Goal: Navigation & Orientation: Find specific page/section

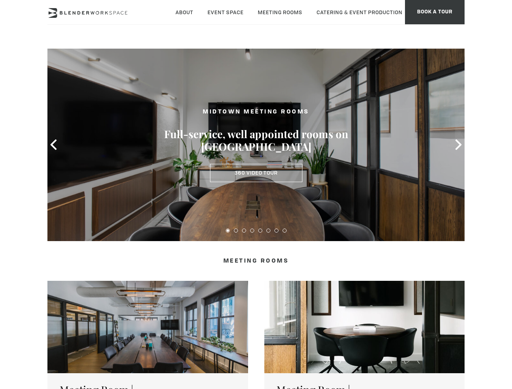
click at [54, 145] on icon at bounding box center [53, 144] width 11 height 11
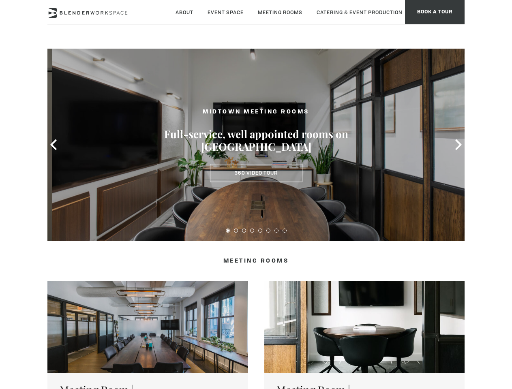
click at [459, 145] on icon at bounding box center [458, 144] width 11 height 11
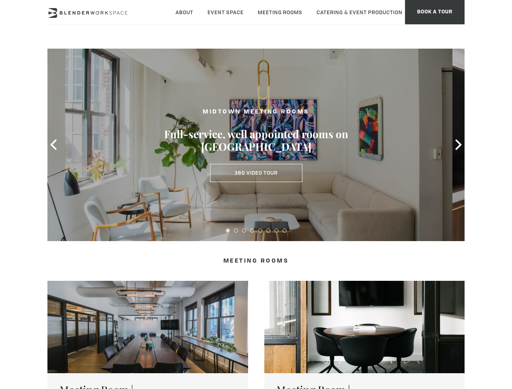
click at [228, 231] on button at bounding box center [228, 231] width 4 height 4
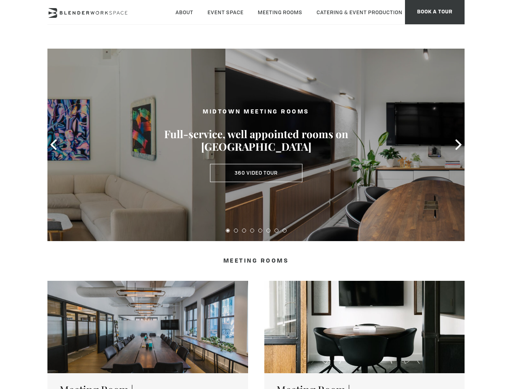
click at [236, 231] on button at bounding box center [236, 231] width 4 height 4
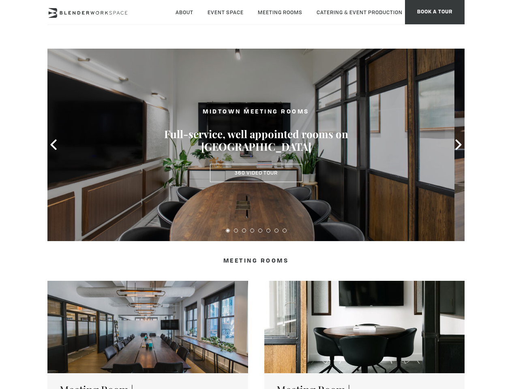
click at [244, 231] on button at bounding box center [244, 231] width 4 height 4
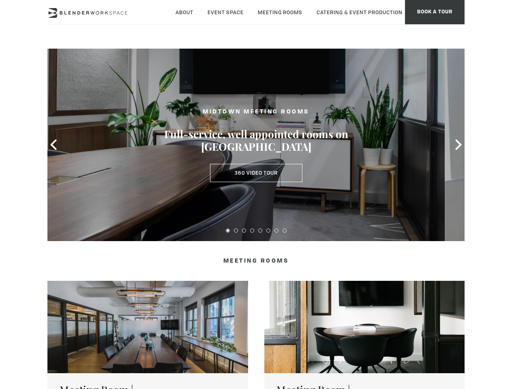
click at [252, 231] on button at bounding box center [252, 231] width 4 height 4
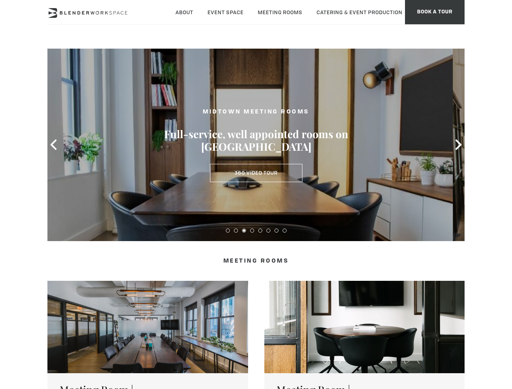
click at [260, 231] on button at bounding box center [260, 231] width 4 height 4
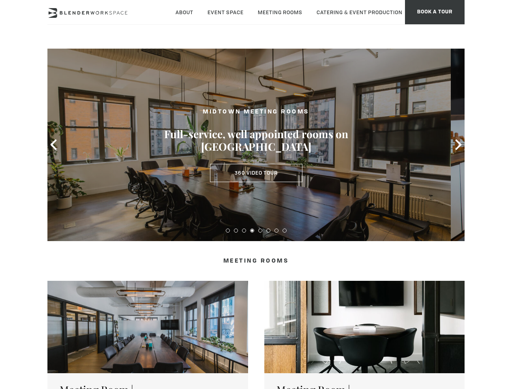
click at [268, 231] on button at bounding box center [268, 231] width 4 height 4
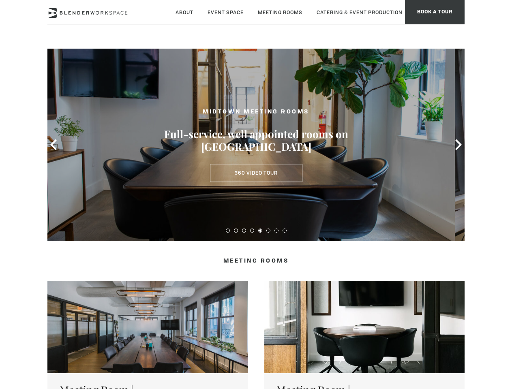
click at [277, 231] on button at bounding box center [277, 231] width 4 height 4
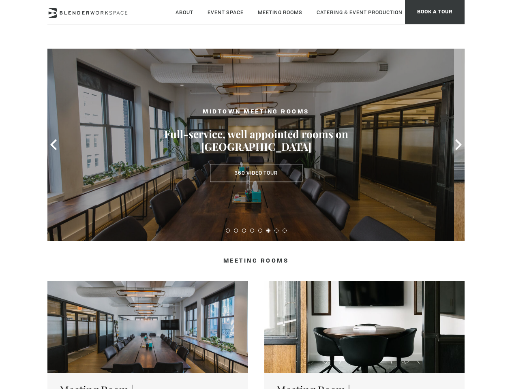
click at [285, 231] on button at bounding box center [285, 231] width 4 height 4
